Goal: Task Accomplishment & Management: Use online tool/utility

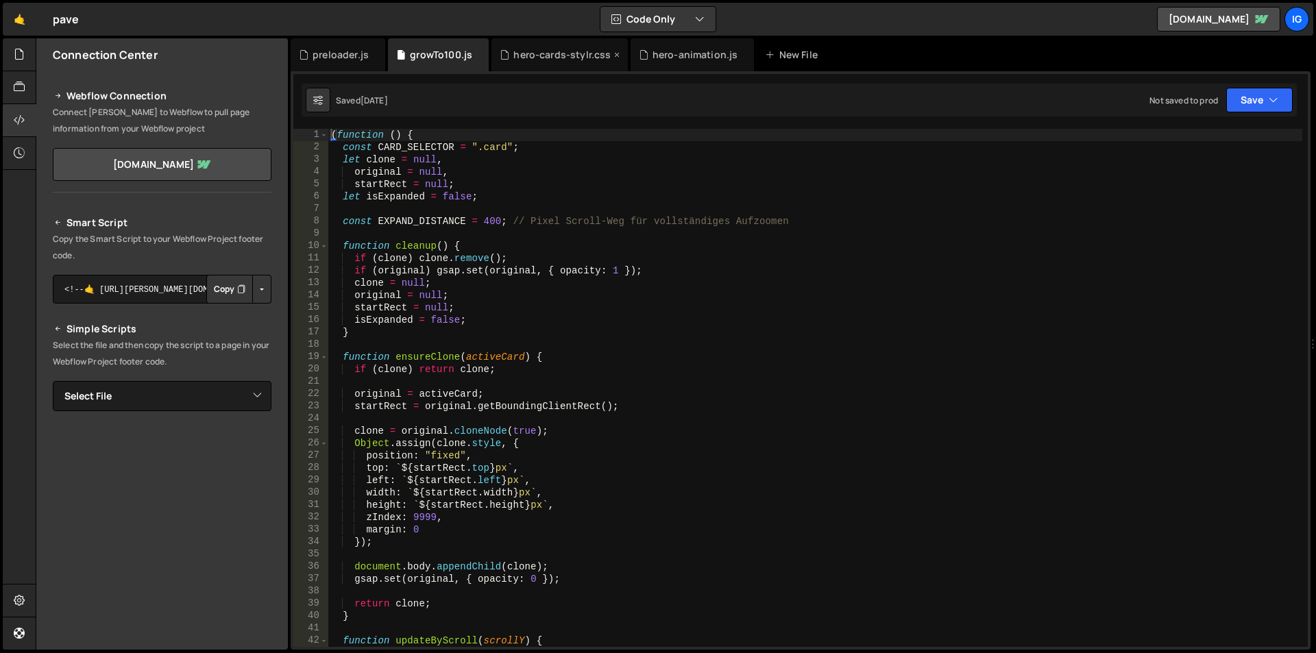
click at [524, 56] on div "hero-cards-stylr.css" at bounding box center [561, 55] width 97 height 14
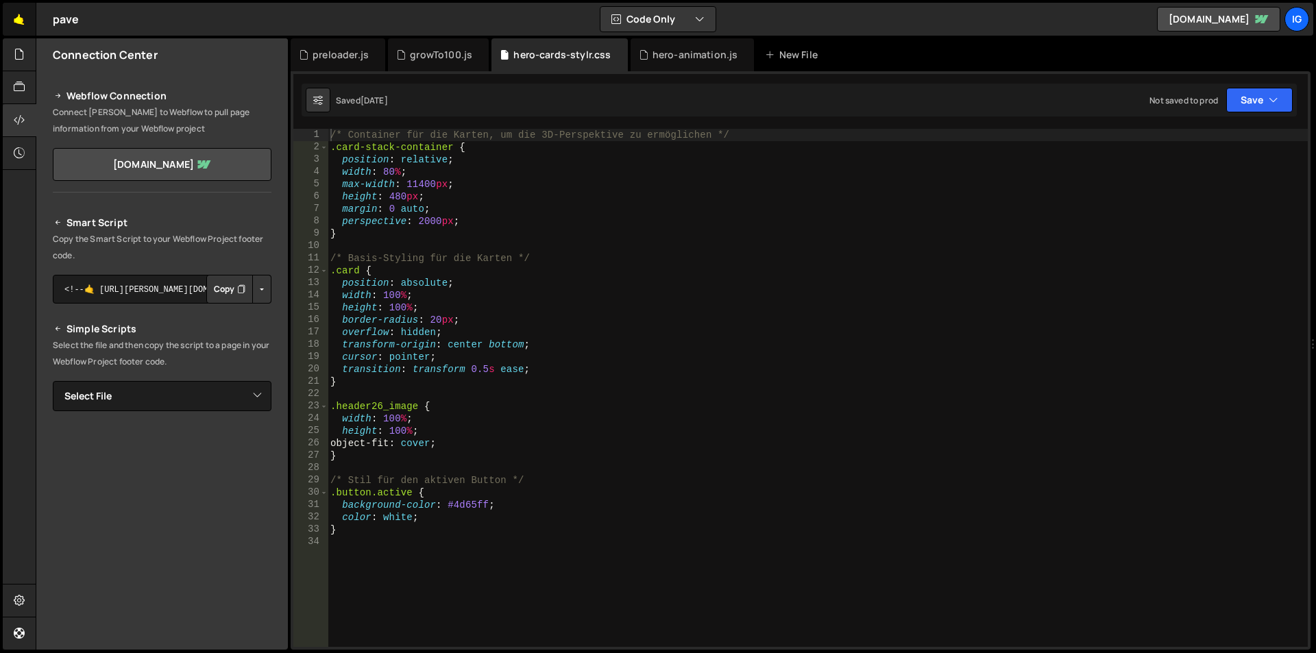
click at [25, 17] on link "🤙" at bounding box center [20, 19] width 34 height 33
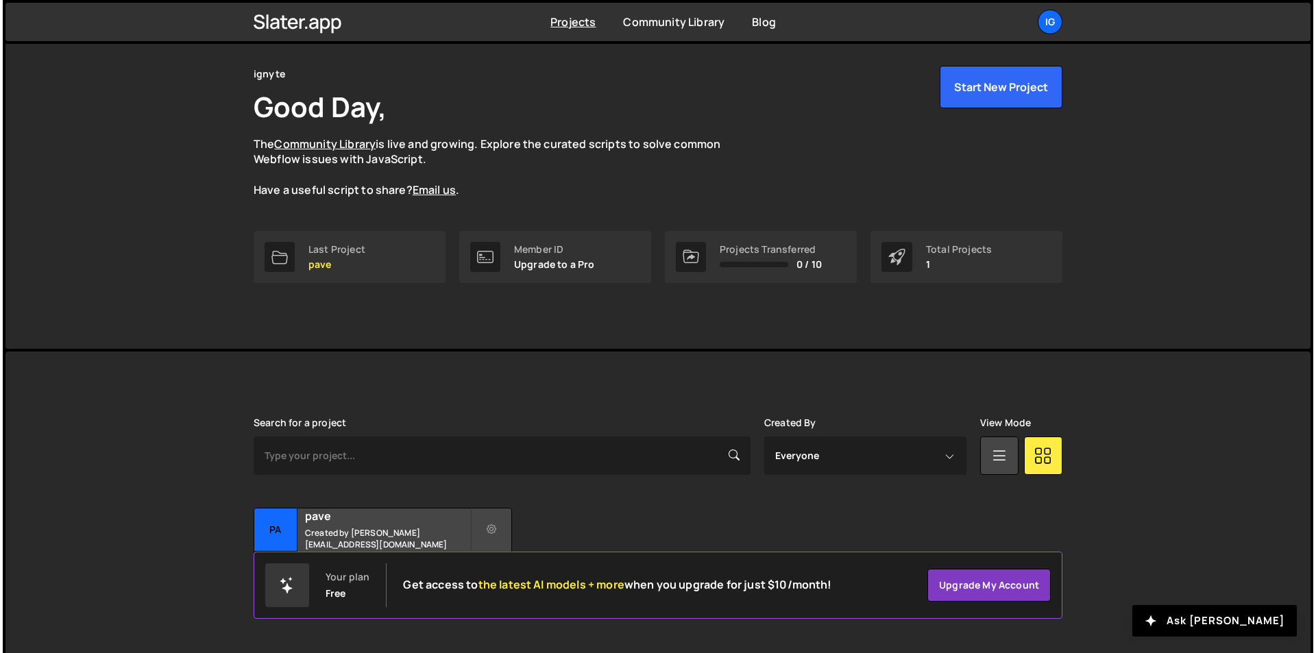
scroll to position [53, 0]
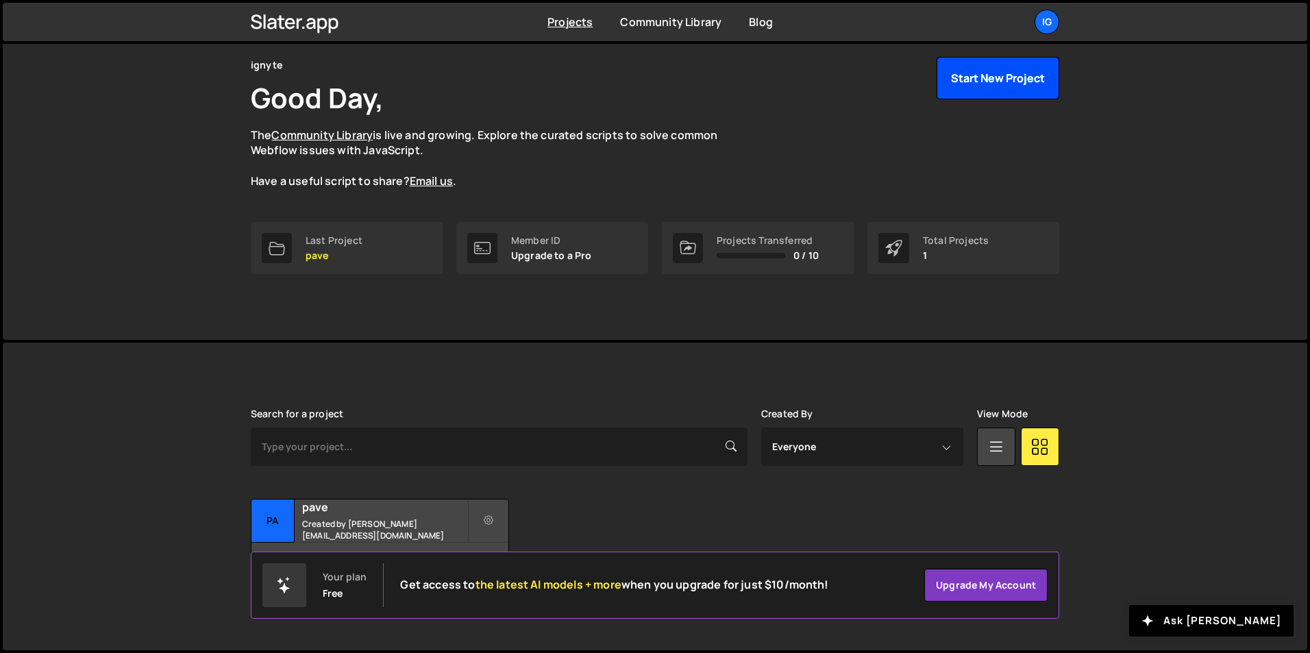
click at [957, 92] on button "Start New Project" at bounding box center [998, 78] width 123 height 42
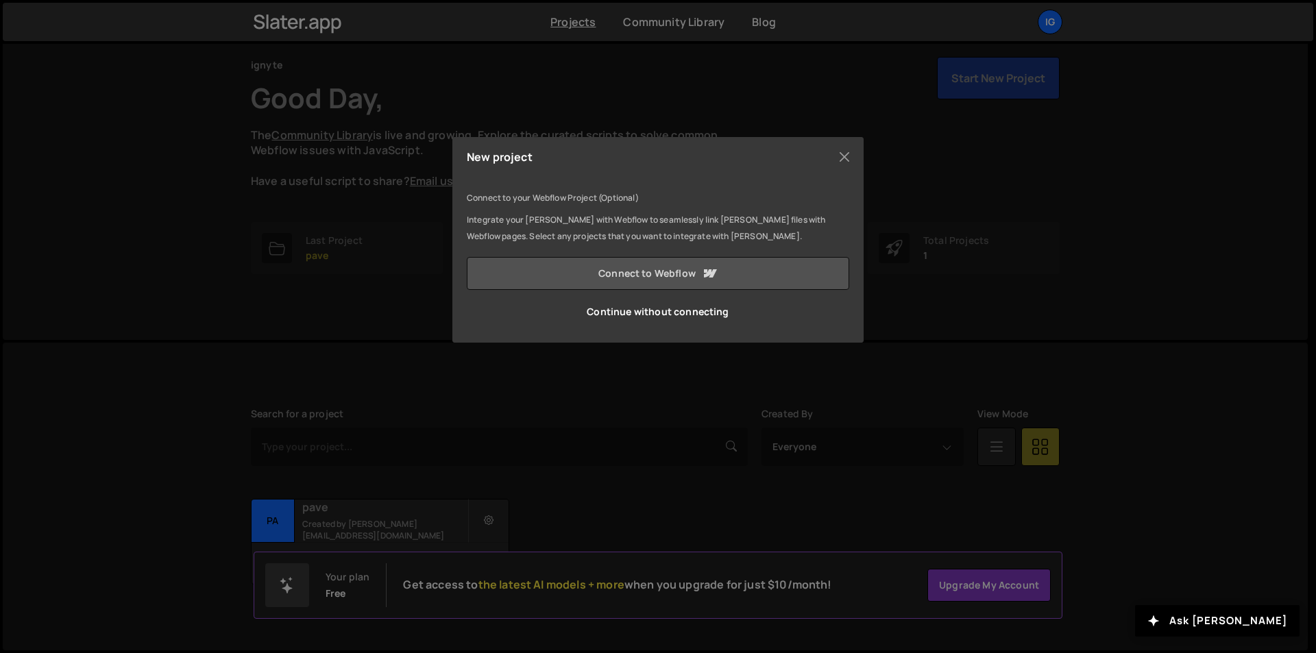
click at [679, 278] on link "Connect to Webflow" at bounding box center [658, 273] width 382 height 33
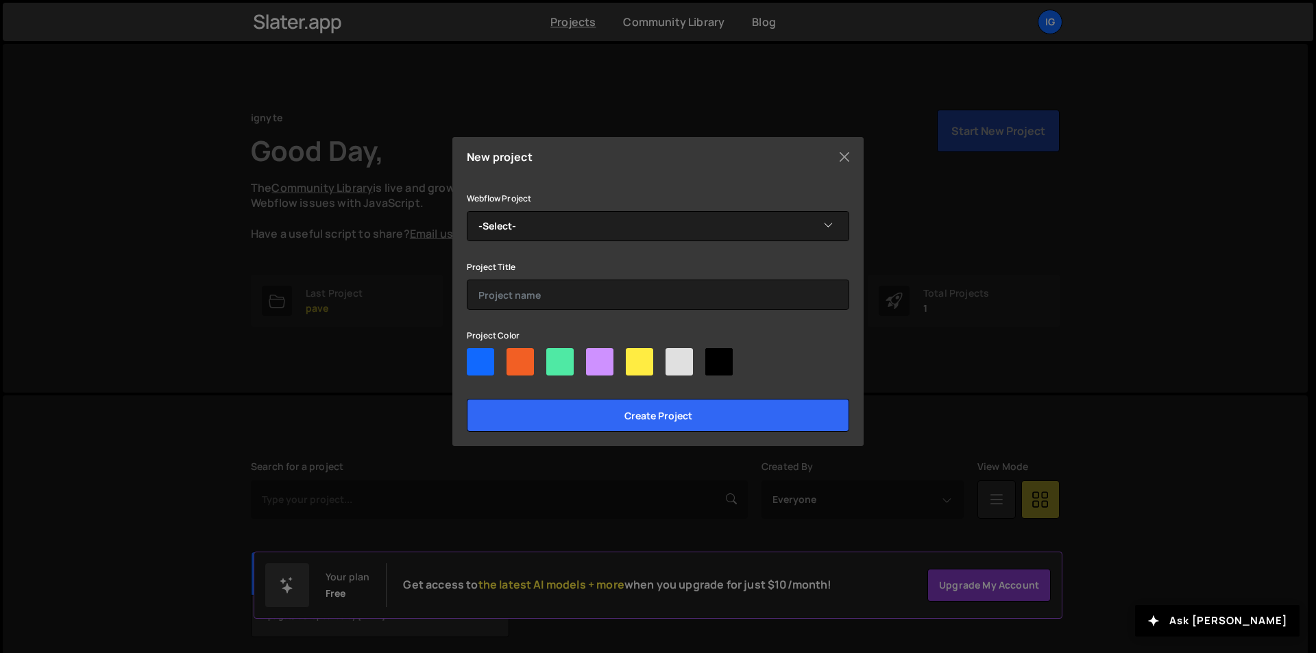
click at [529, 353] on div at bounding box center [519, 361] width 27 height 27
click at [515, 353] on input"] "radio" at bounding box center [510, 352] width 9 height 9
radio input"] "true"
click at [522, 206] on div "Webflow Project -Select- Copy of pave-x-ignyte" at bounding box center [658, 215] width 382 height 51
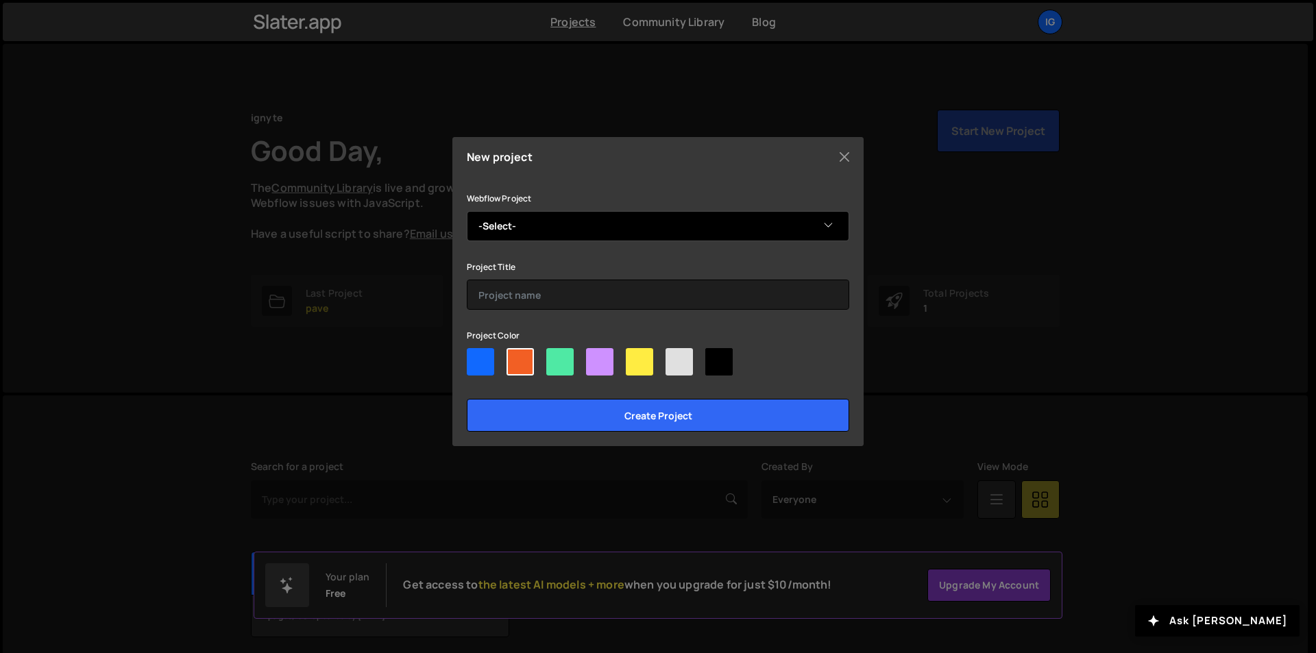
click at [521, 236] on select "-Select- Copy of pave-x-ignyte" at bounding box center [658, 226] width 382 height 30
select select "68a66c6922c567567752d457"
click at [467, 211] on select "-Select- Copy of pave-x-ignyte" at bounding box center [658, 226] width 382 height 30
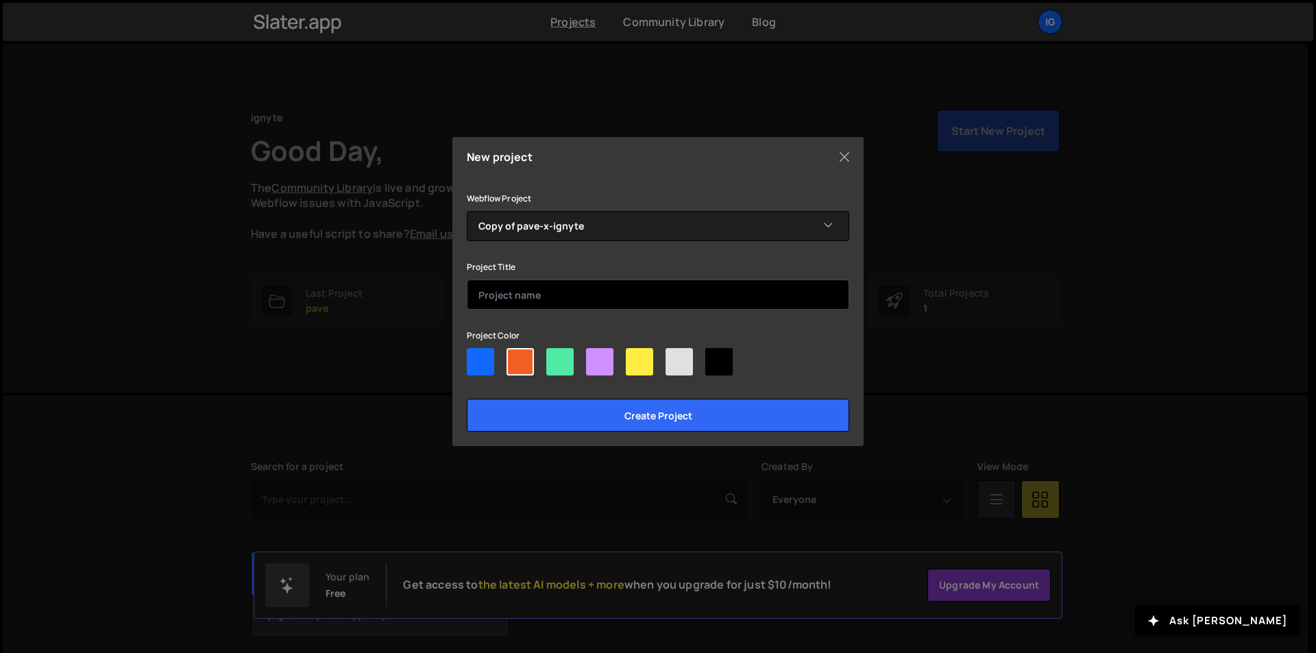
click at [524, 291] on input "text" at bounding box center [658, 295] width 382 height 30
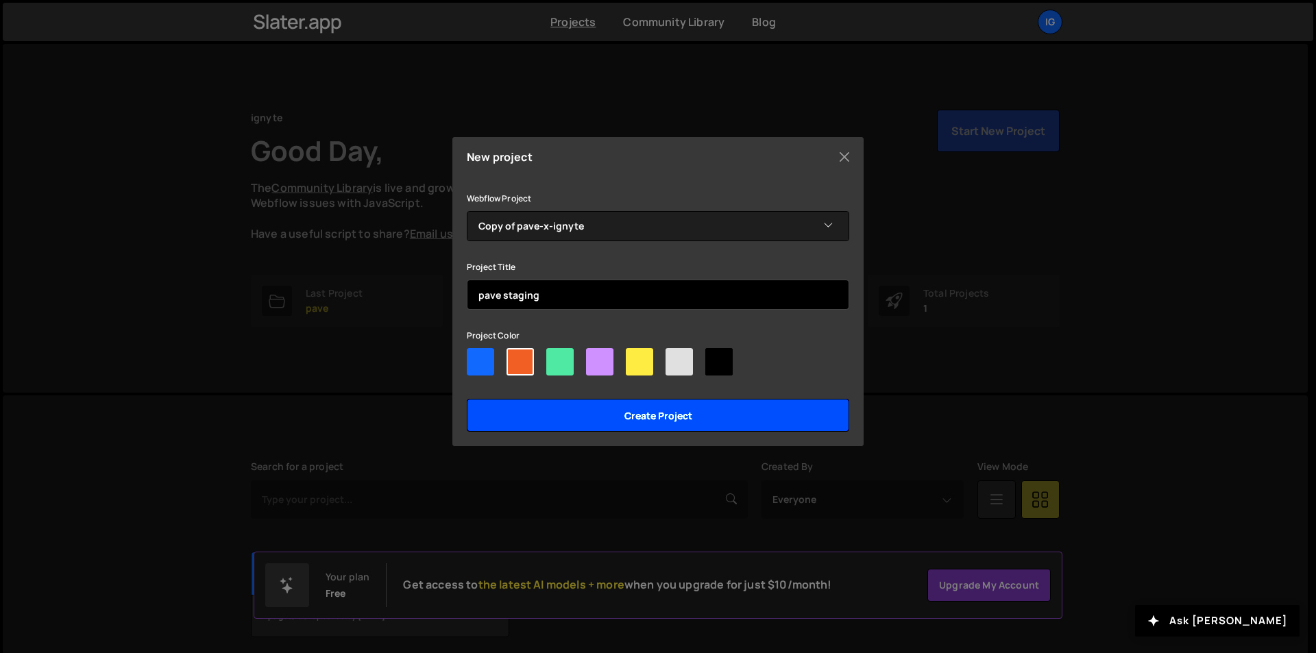
type input "pave staging"
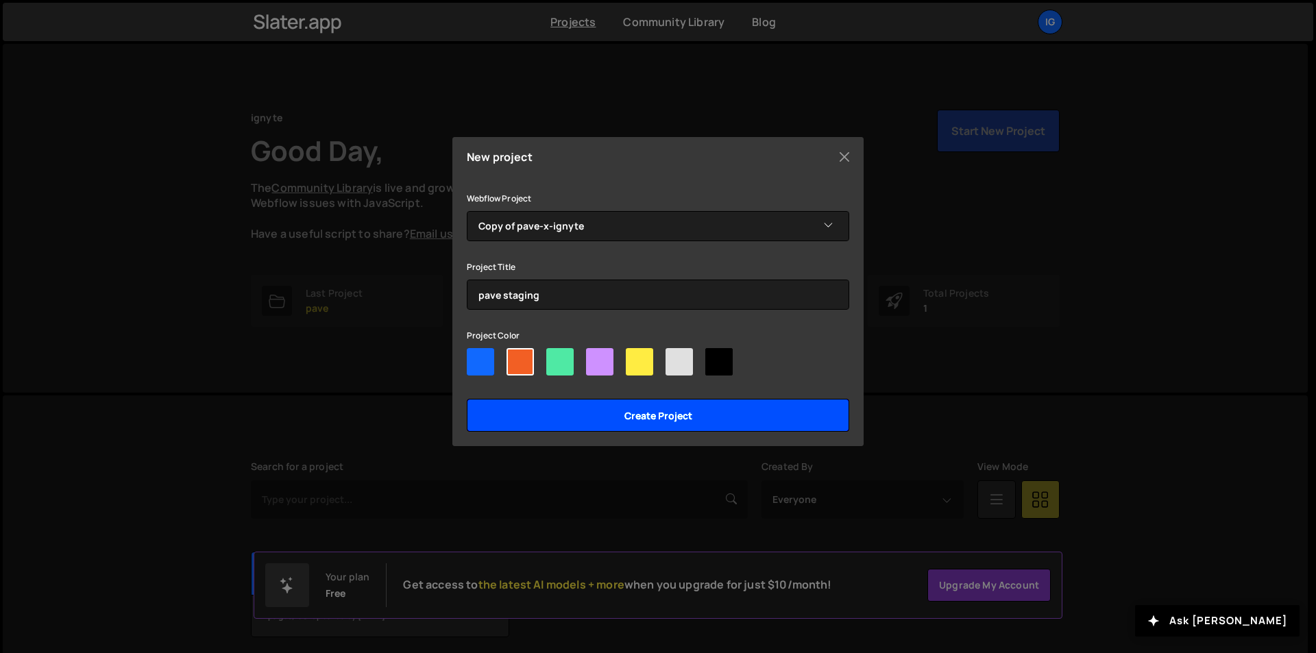
click at [601, 411] on input "Create project" at bounding box center [658, 415] width 382 height 33
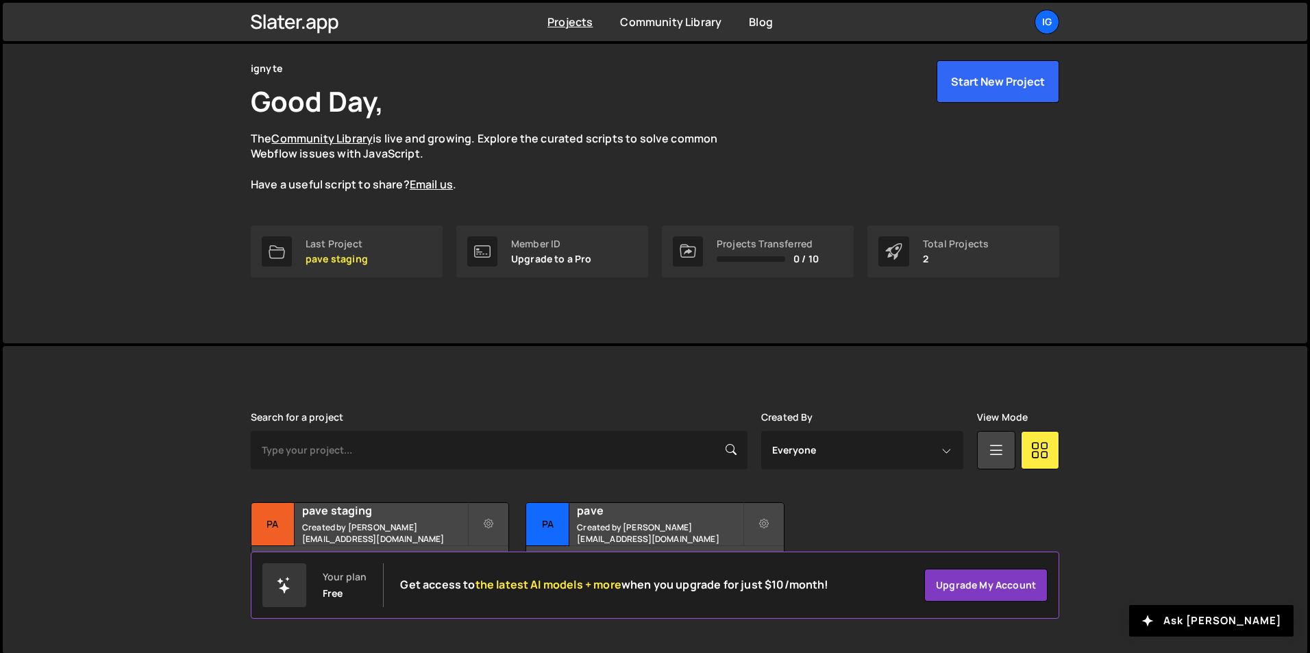
scroll to position [53, 0]
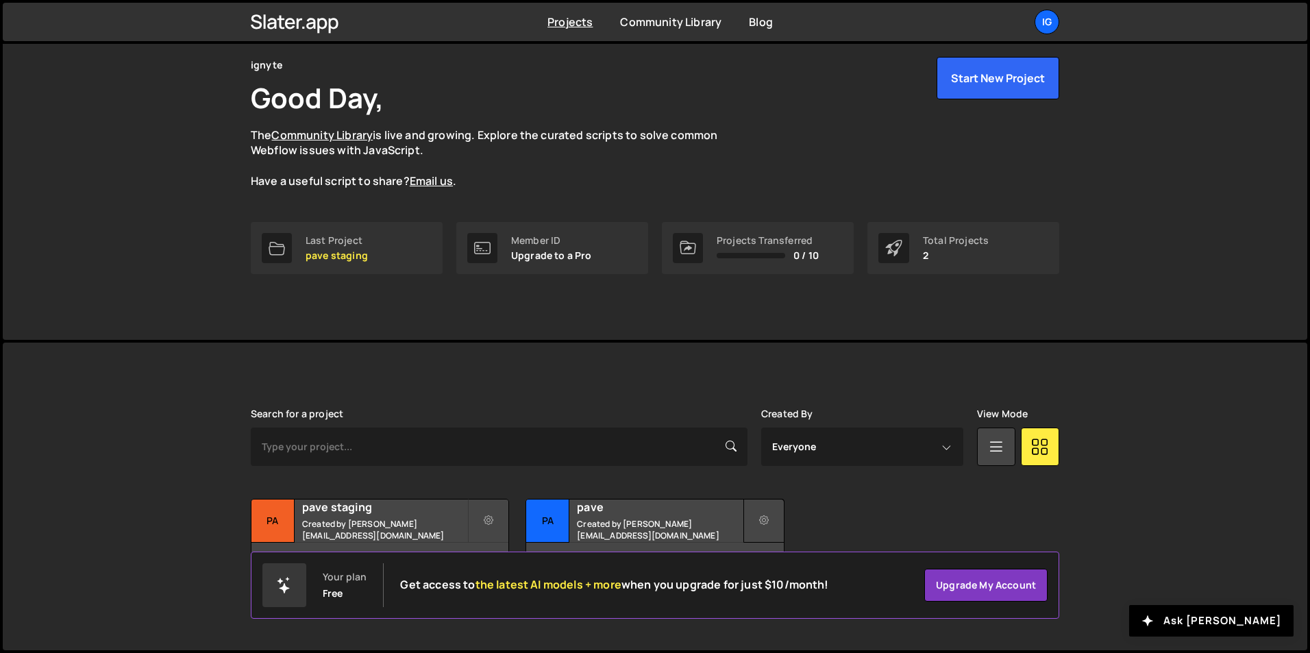
click at [760, 523] on icon at bounding box center [764, 521] width 10 height 14
click at [859, 490] on div "Search for a project Created By Everyone [PERSON_NAME][EMAIL_ADDRESS][DOMAIN_NA…" at bounding box center [655, 496] width 809 height 176
click at [208, 238] on div "ignyte Good Day, The Community Library is live and growing. Explore the curated…" at bounding box center [655, 165] width 1305 height 349
click at [620, 511] on h2 "pave" at bounding box center [659, 507] width 165 height 15
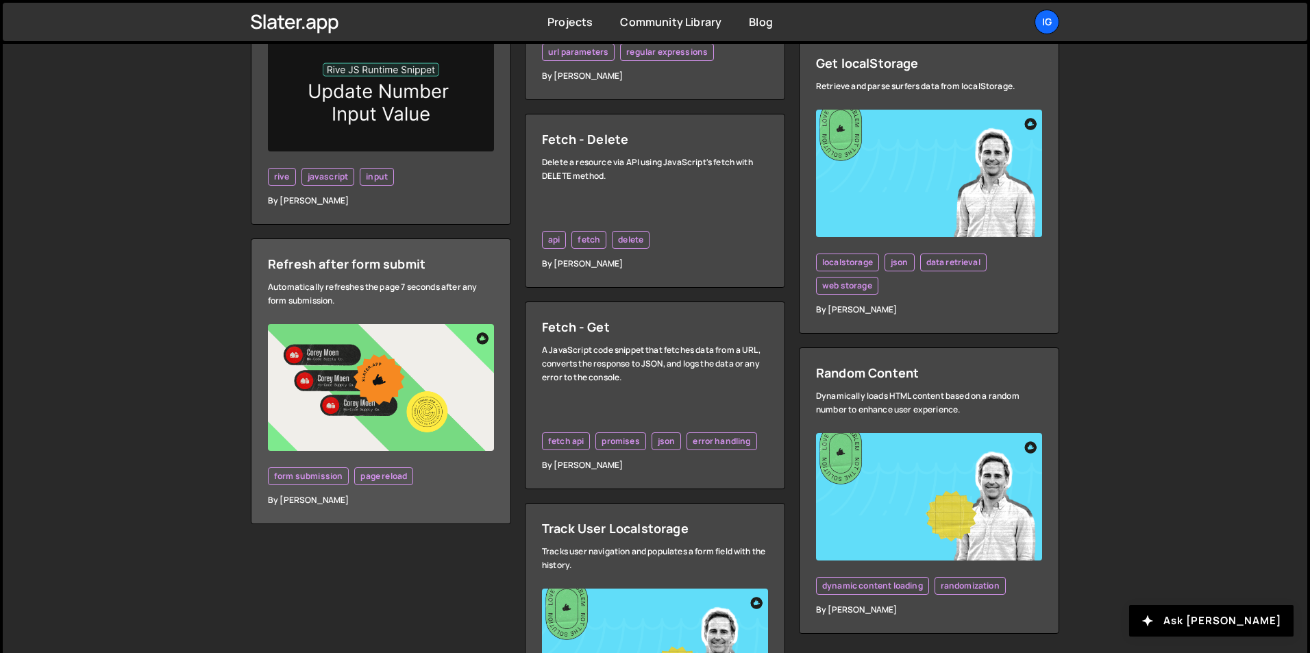
scroll to position [3642, 0]
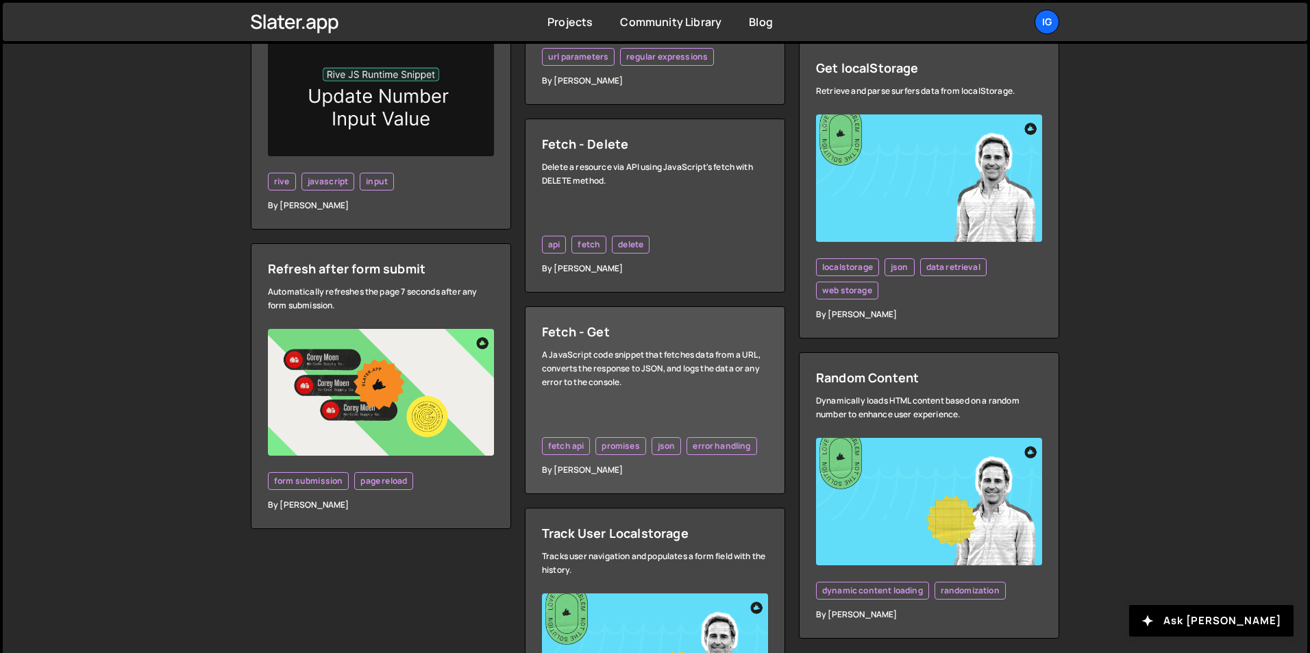
click at [650, 376] on div "A JavaScript code snippet that fetches data from a URL, converts the response t…" at bounding box center [655, 368] width 226 height 41
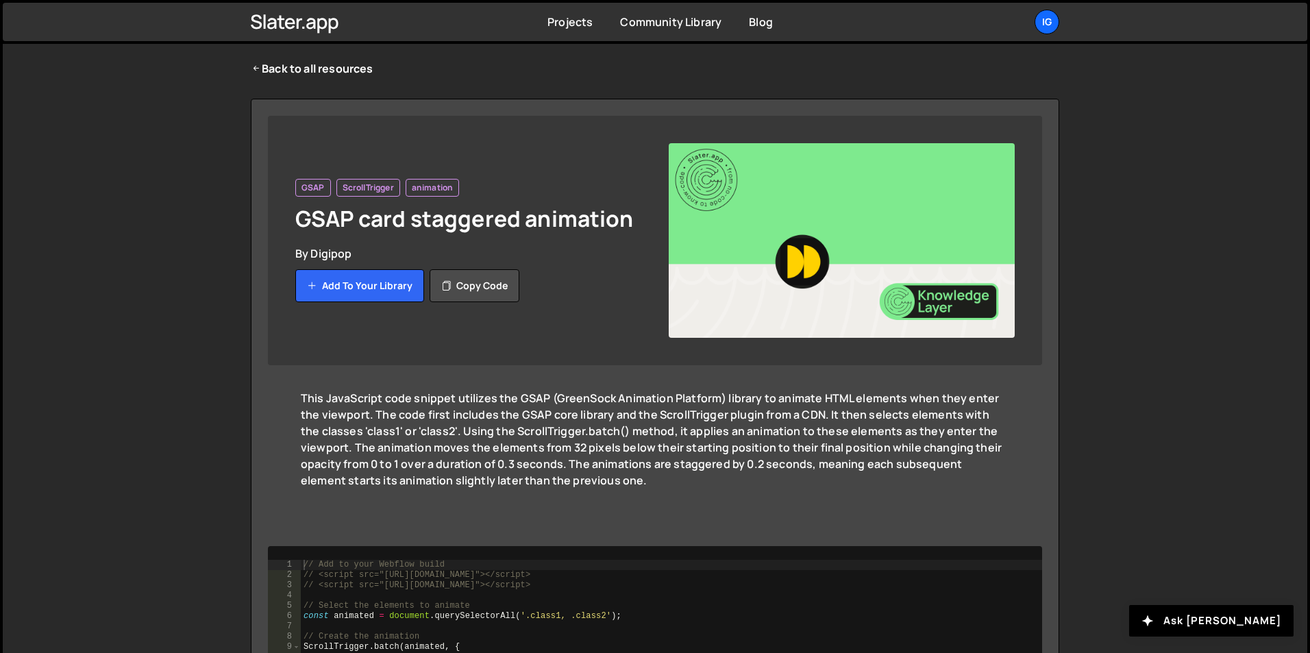
scroll to position [251, 0]
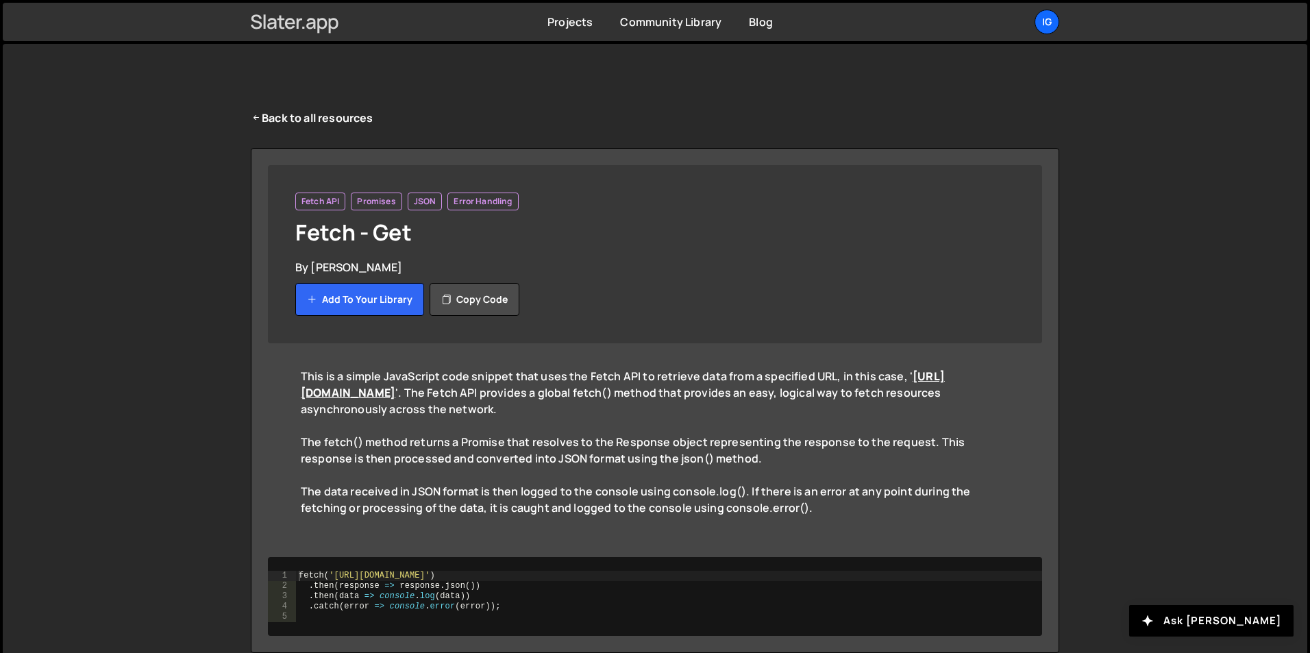
click at [270, 32] on icon at bounding box center [295, 21] width 88 height 23
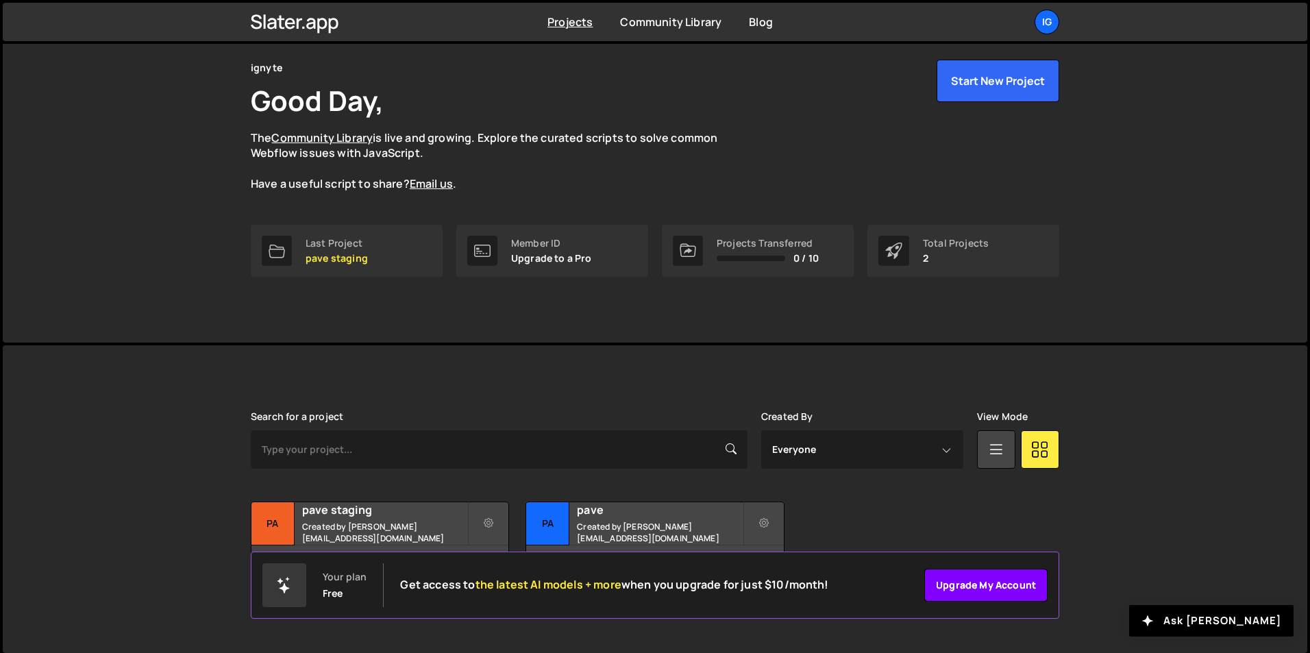
scroll to position [53, 0]
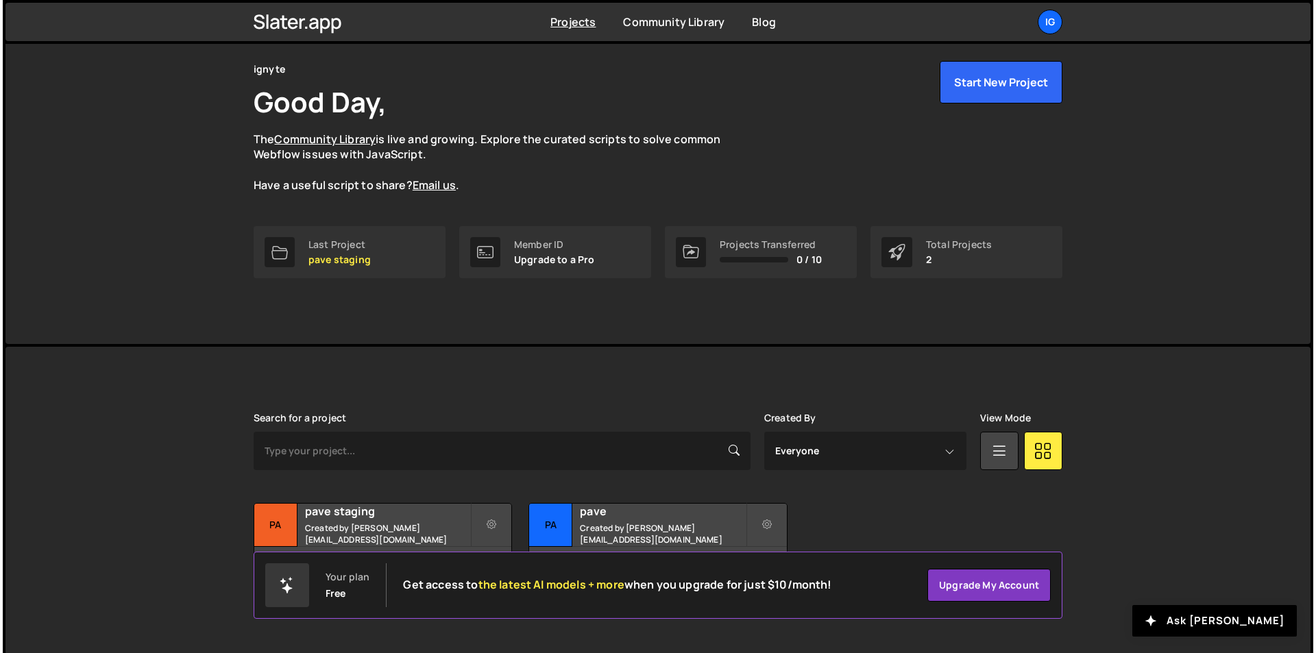
scroll to position [53, 0]
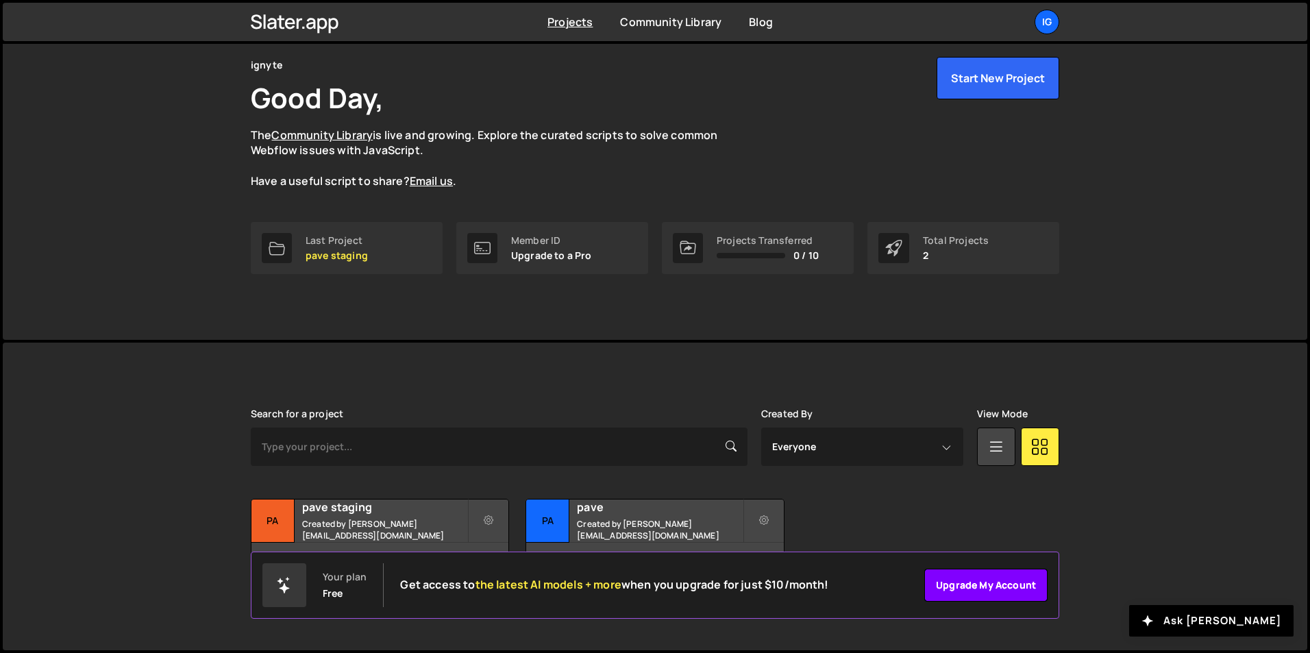
click at [951, 583] on link "Upgrade my account" at bounding box center [985, 585] width 123 height 33
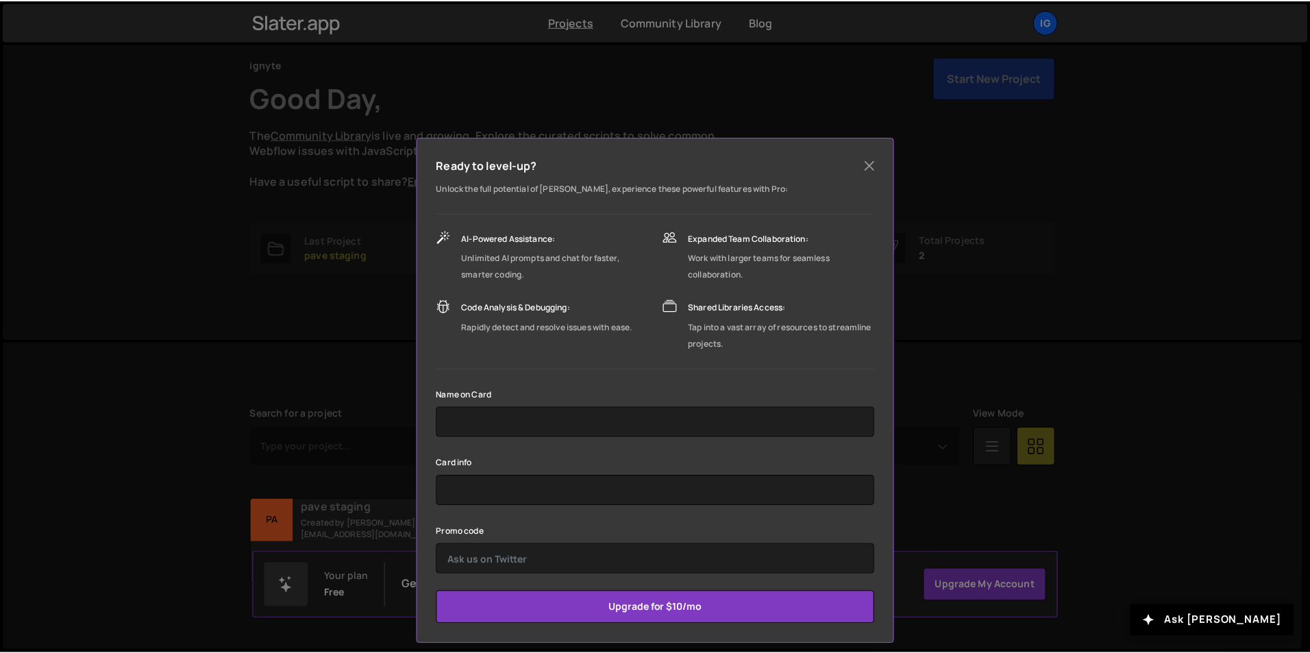
scroll to position [10, 0]
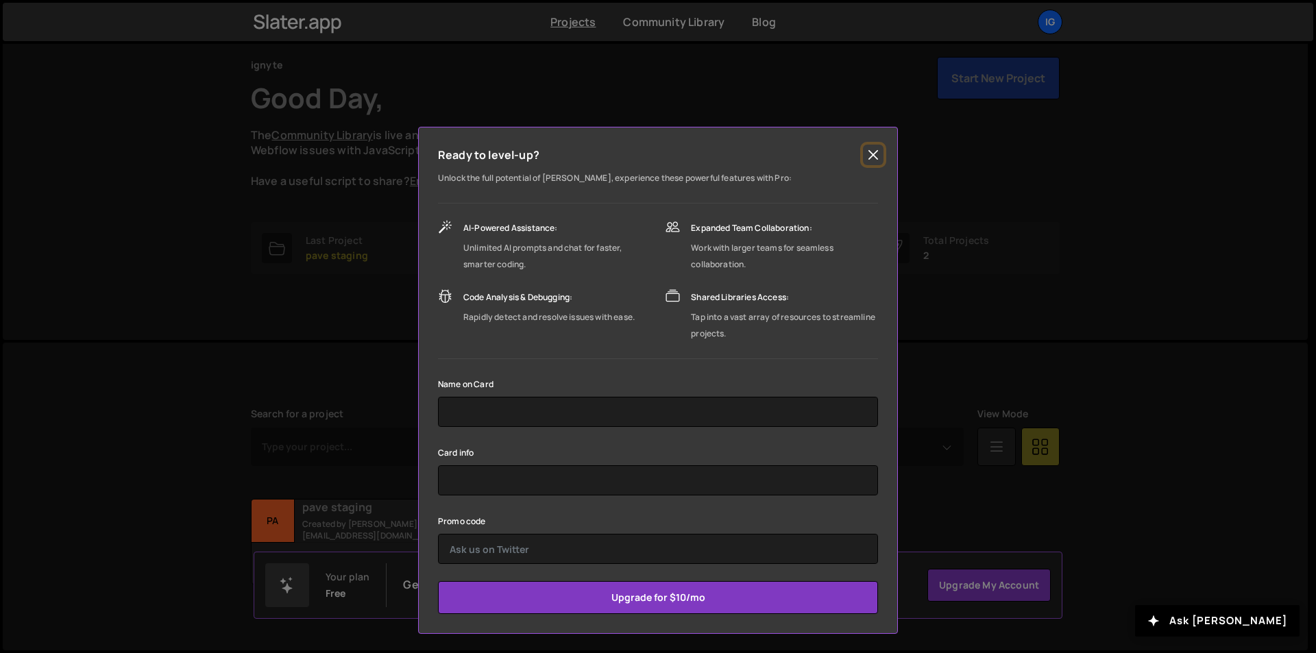
click at [863, 154] on button "Close" at bounding box center [873, 155] width 21 height 21
